Goal: Transaction & Acquisition: Download file/media

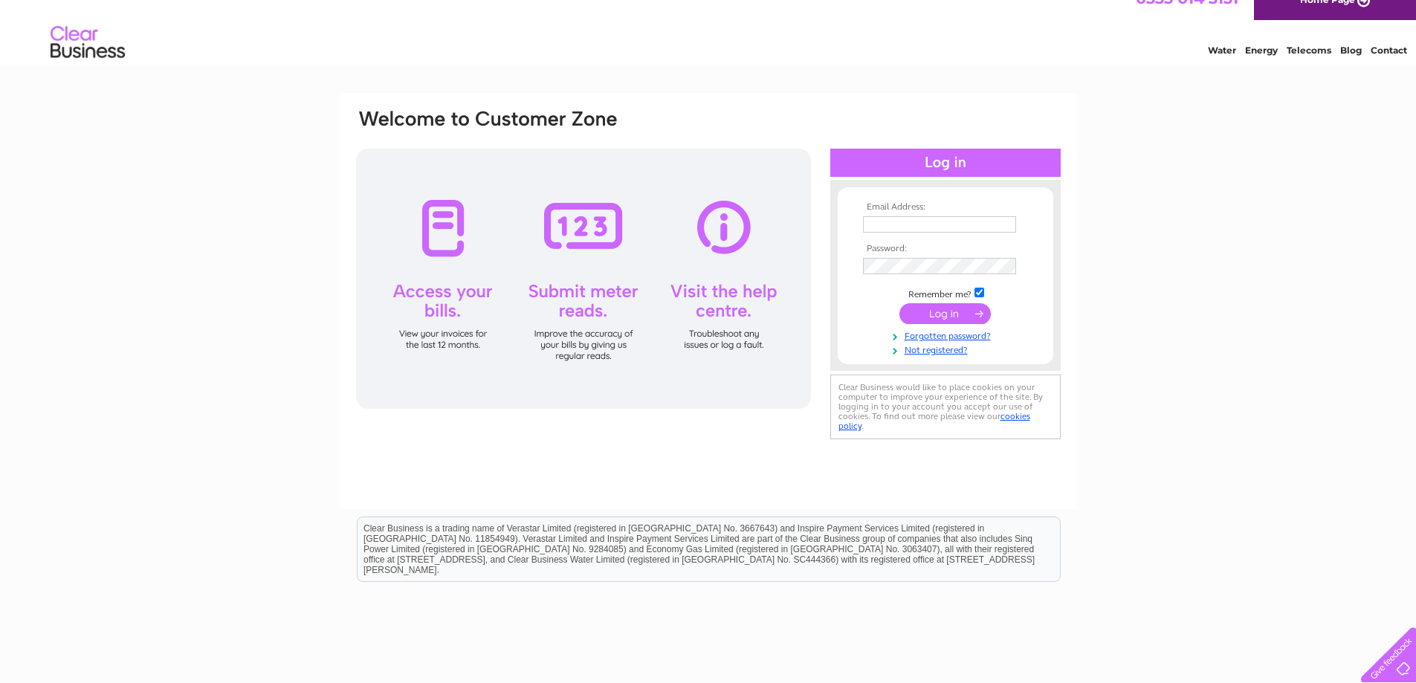
type input "mail@babur.info"
click at [945, 311] on input "submit" at bounding box center [945, 313] width 91 height 21
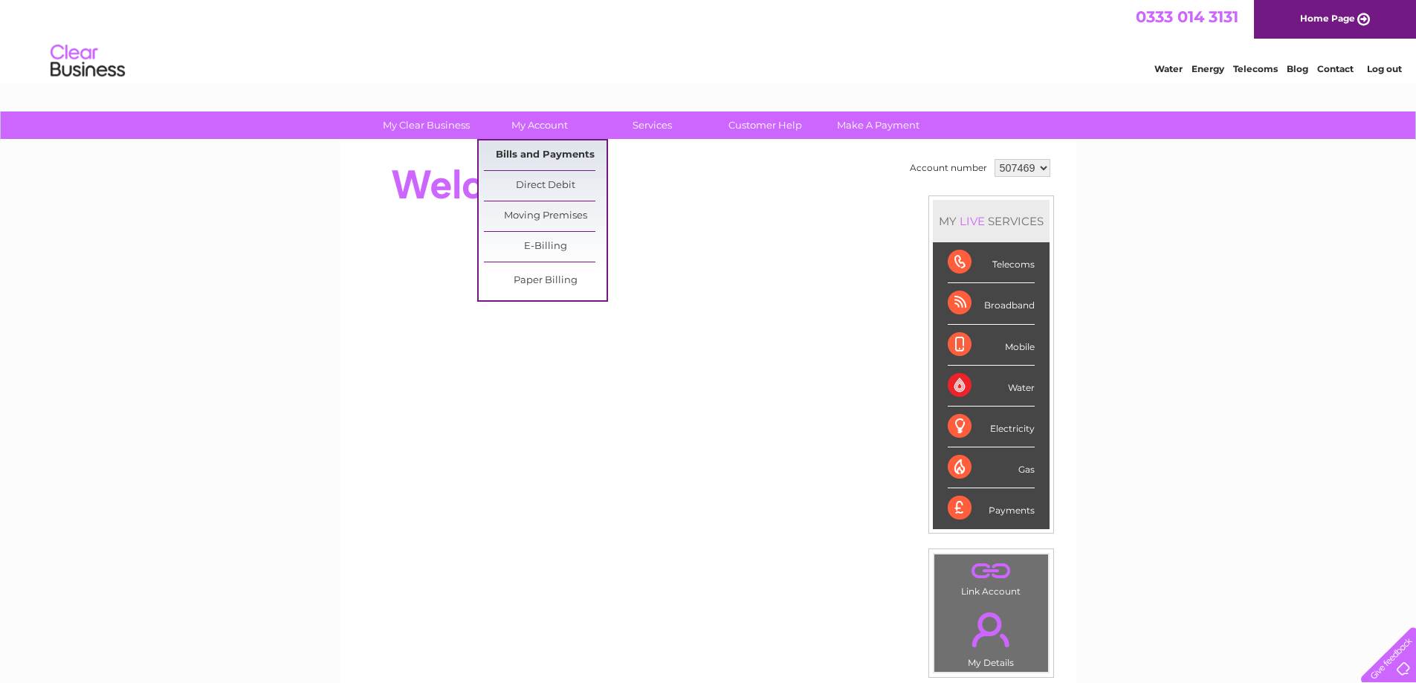
click at [532, 159] on link "Bills and Payments" at bounding box center [545, 156] width 123 height 30
click at [531, 155] on link "Bills and Payments" at bounding box center [545, 156] width 123 height 30
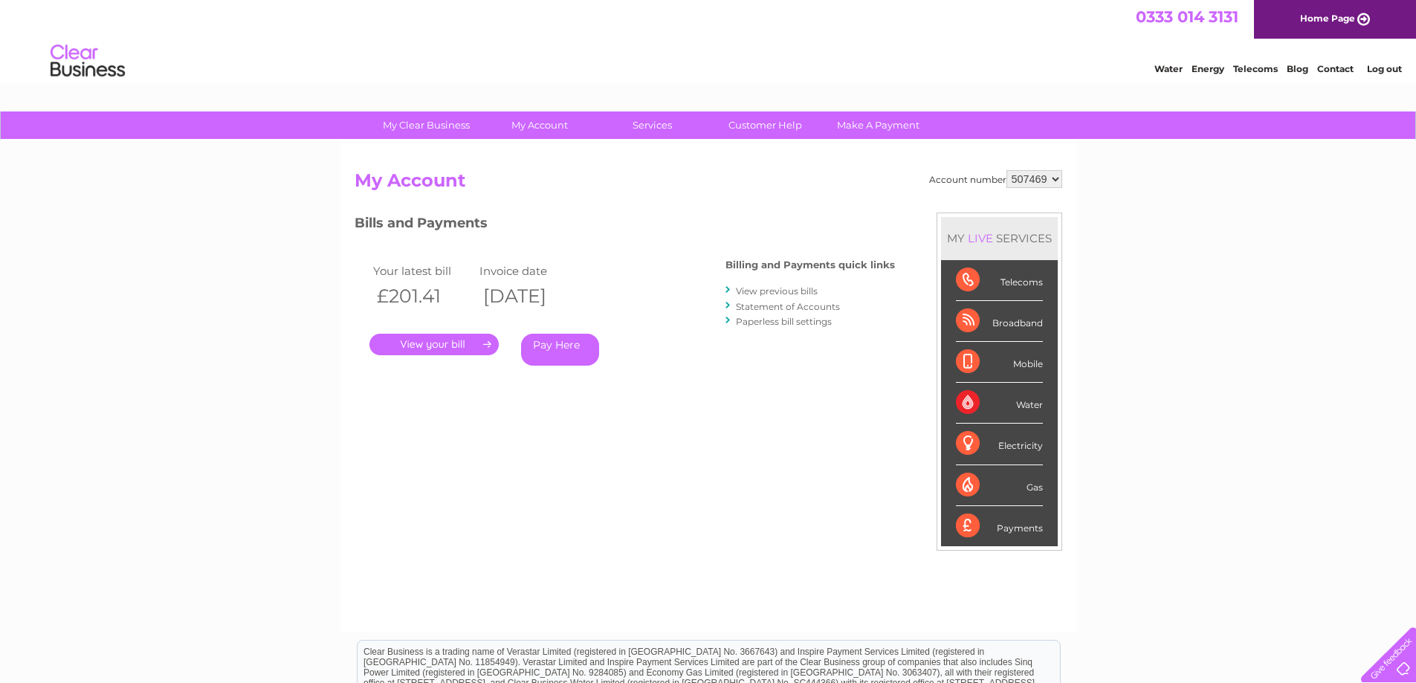
click at [437, 344] on link "." at bounding box center [434, 345] width 129 height 22
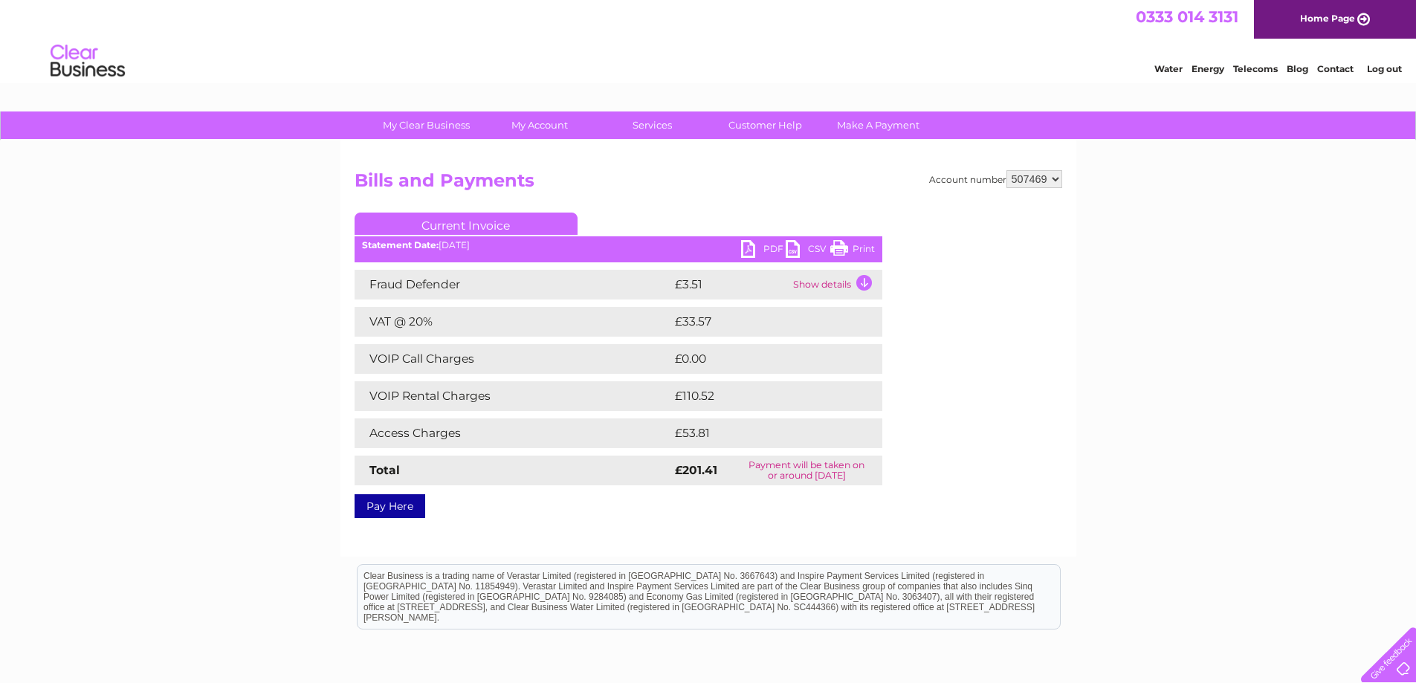
click at [749, 254] on link "PDF" at bounding box center [763, 251] width 45 height 22
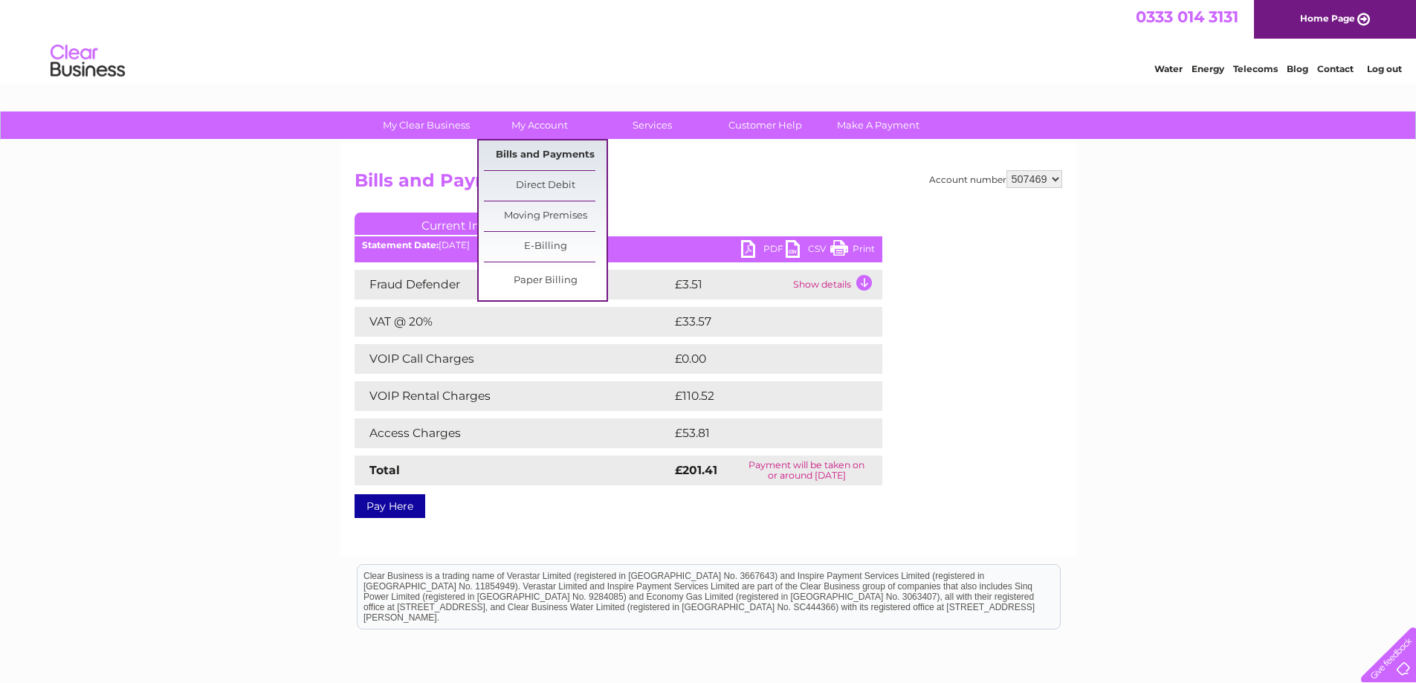
click at [539, 153] on link "Bills and Payments" at bounding box center [545, 156] width 123 height 30
click at [541, 152] on link "Bills and Payments" at bounding box center [545, 156] width 123 height 30
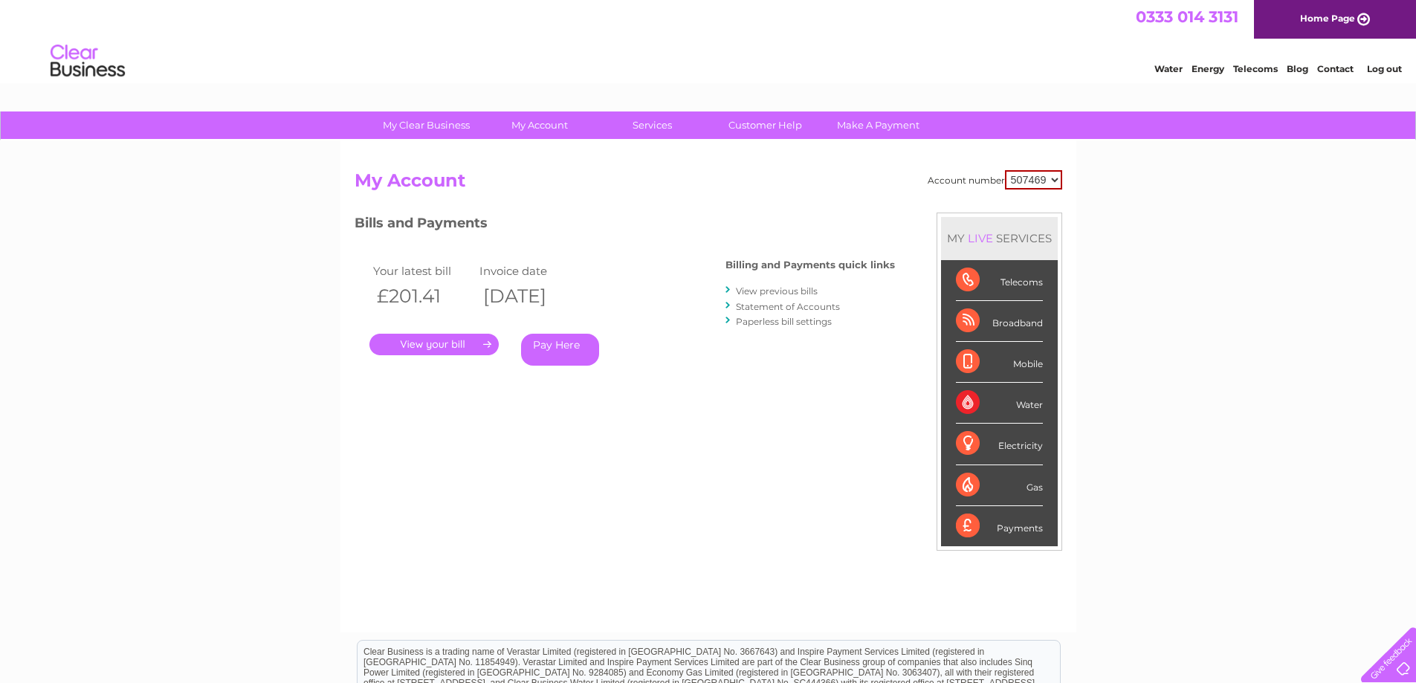
click at [773, 291] on link "View previous bills" at bounding box center [777, 291] width 82 height 11
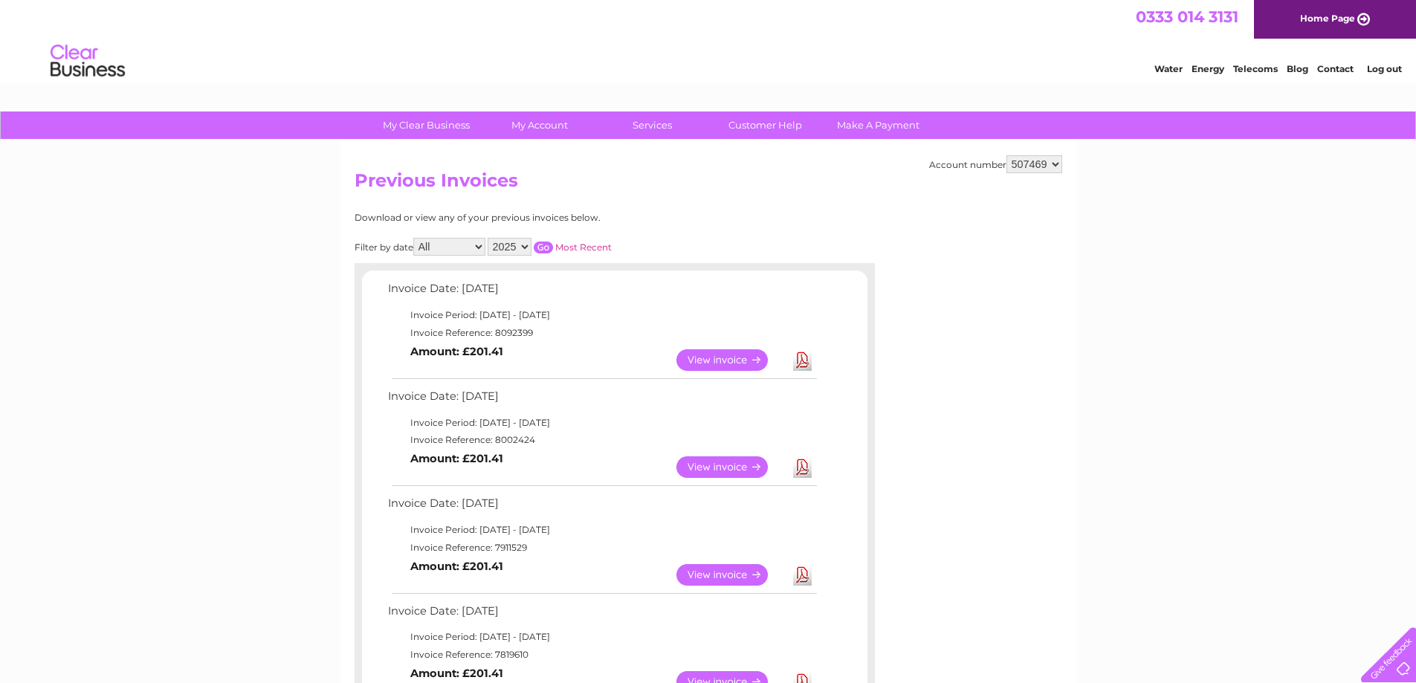
click at [801, 471] on link "Download" at bounding box center [802, 468] width 19 height 22
click at [1383, 67] on link "Log out" at bounding box center [1384, 68] width 35 height 11
